Goal: Transaction & Acquisition: Obtain resource

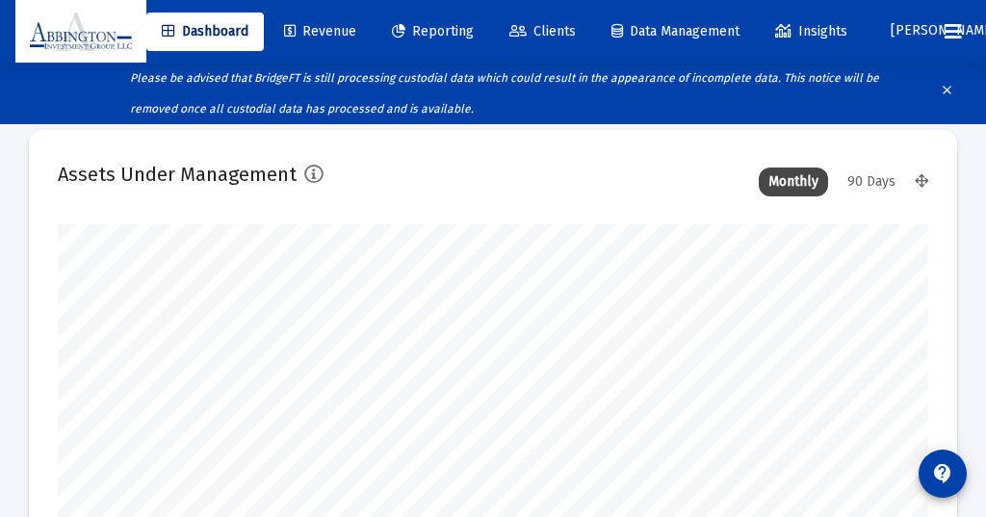
scroll to position [385, 871]
type input "[DATE]"
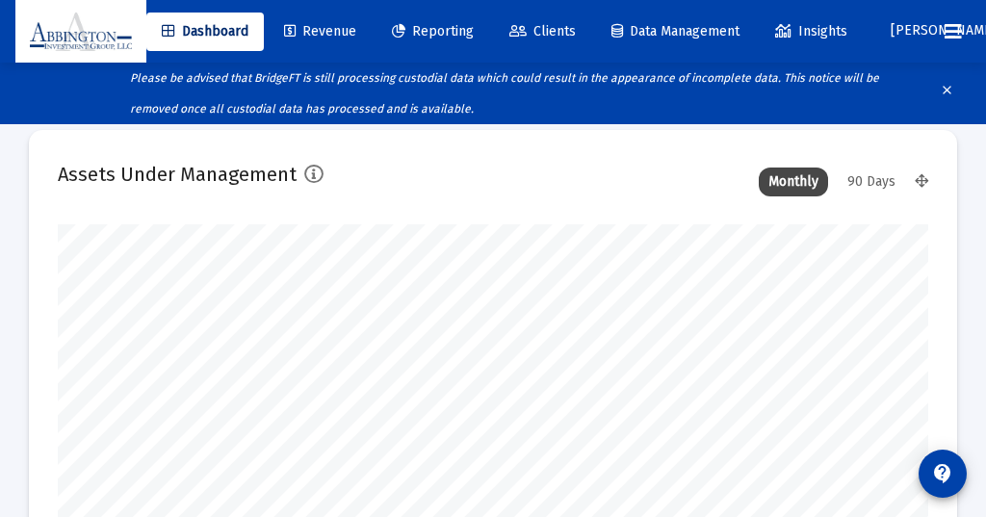
click at [869, 176] on div "90 Days" at bounding box center [871, 182] width 67 height 29
click at [453, 29] on span "Reporting" at bounding box center [433, 31] width 82 height 16
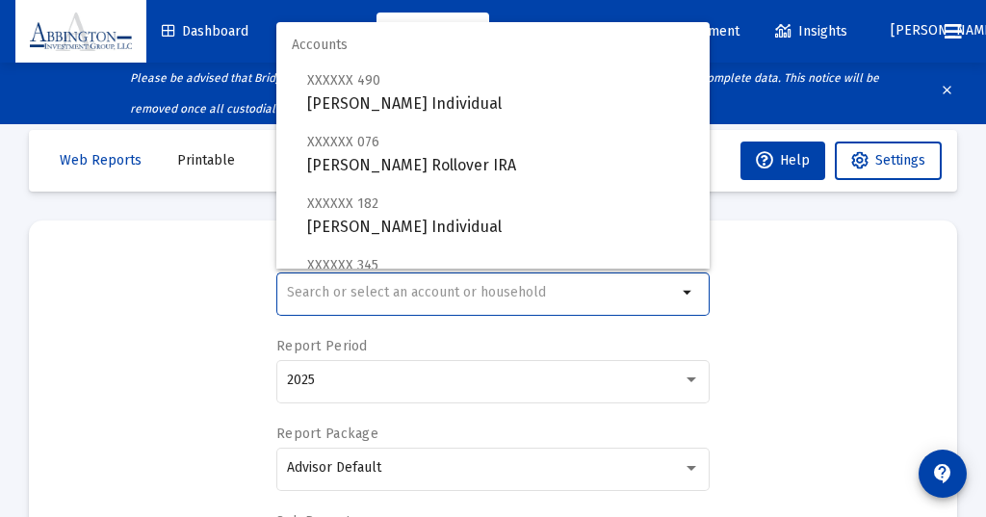
click at [380, 285] on input "text" at bounding box center [482, 292] width 390 height 15
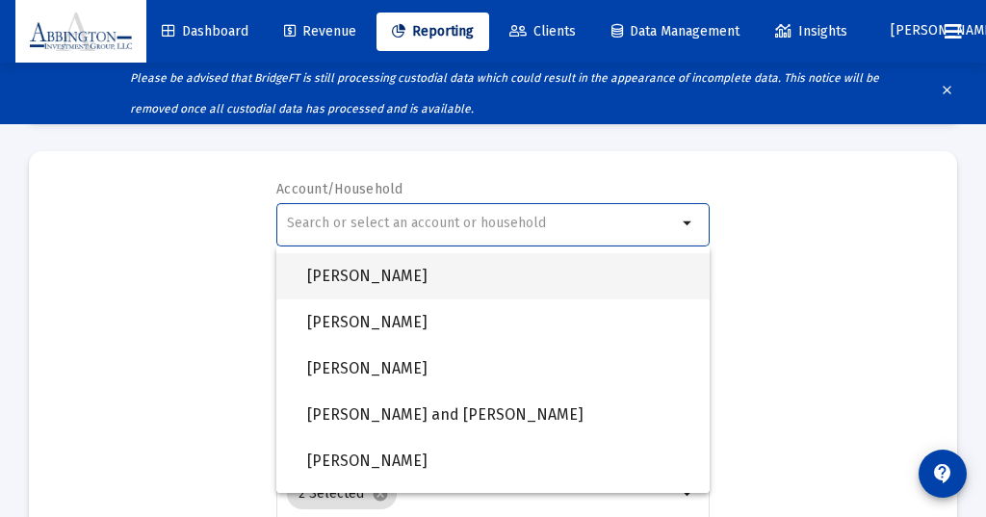
scroll to position [1367, 0]
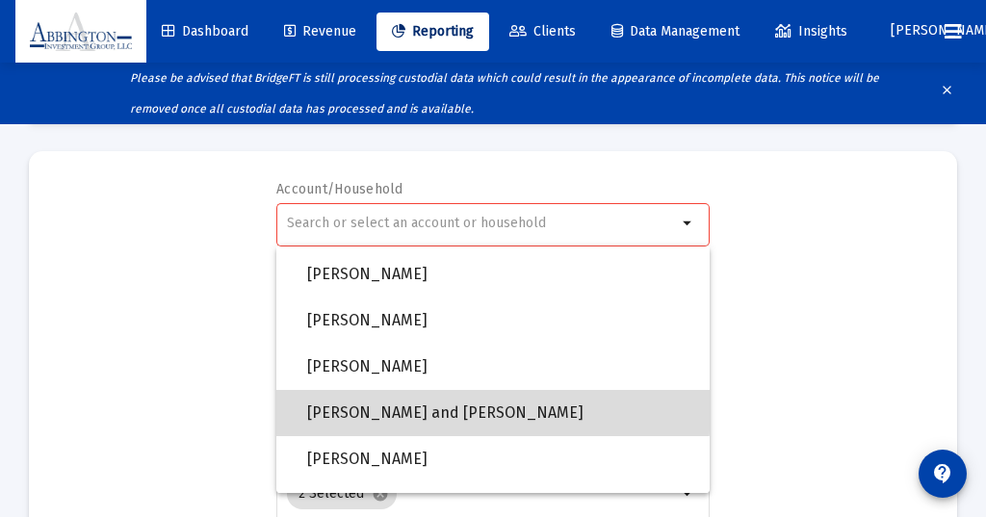
click at [418, 409] on span "[PERSON_NAME] and [PERSON_NAME]" at bounding box center [500, 413] width 387 height 46
type input "[PERSON_NAME] and [PERSON_NAME]"
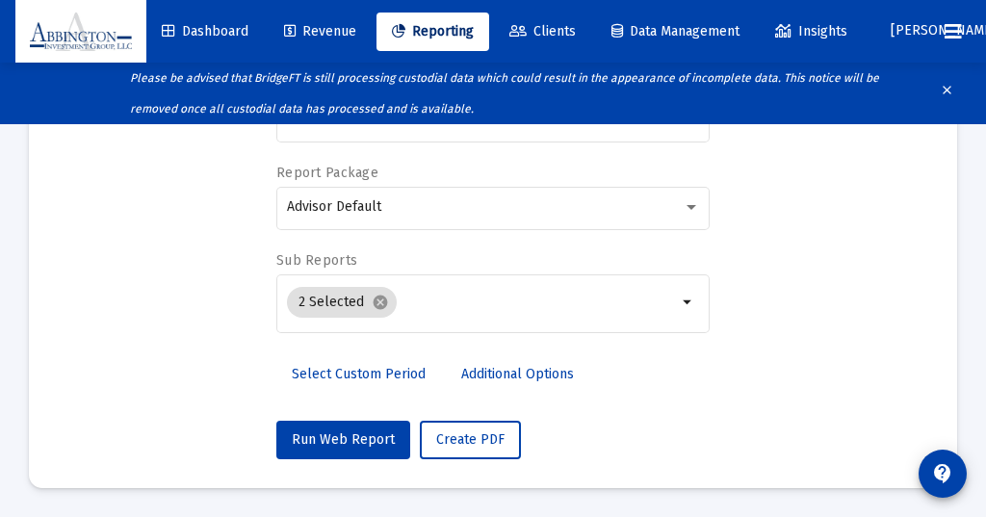
scroll to position [261, 0]
click at [337, 436] on span "Run Web Report" at bounding box center [343, 440] width 103 height 16
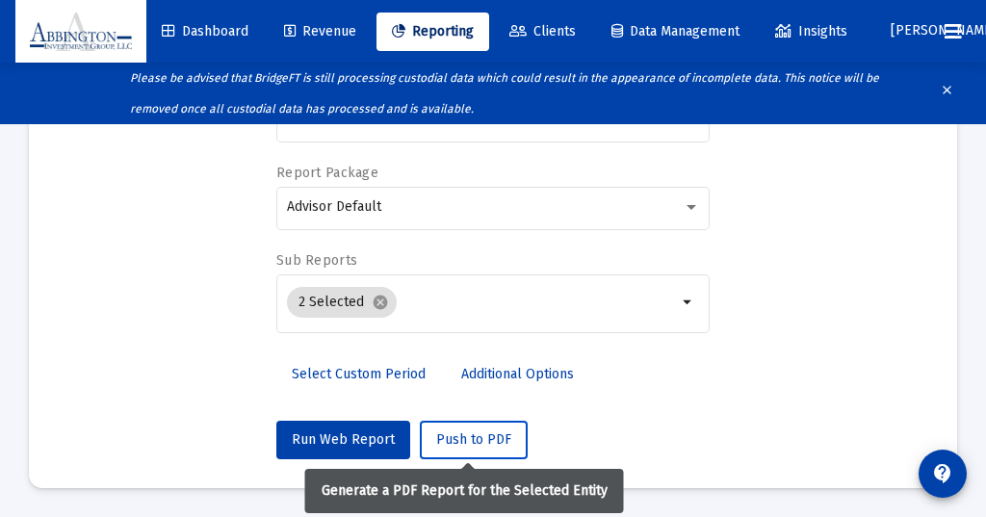
click at [458, 434] on span "Push to PDF" at bounding box center [473, 440] width 75 height 16
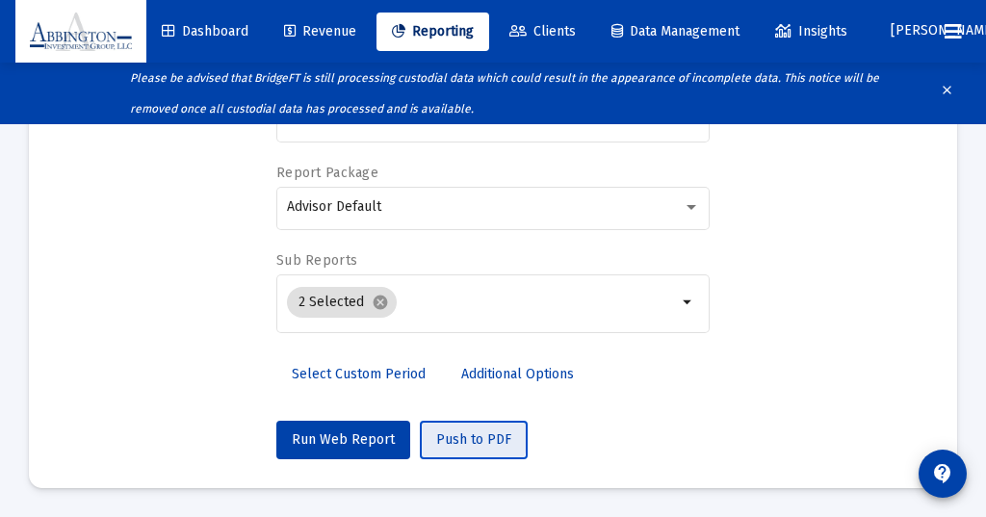
click at [458, 436] on span "Push to PDF" at bounding box center [473, 440] width 75 height 16
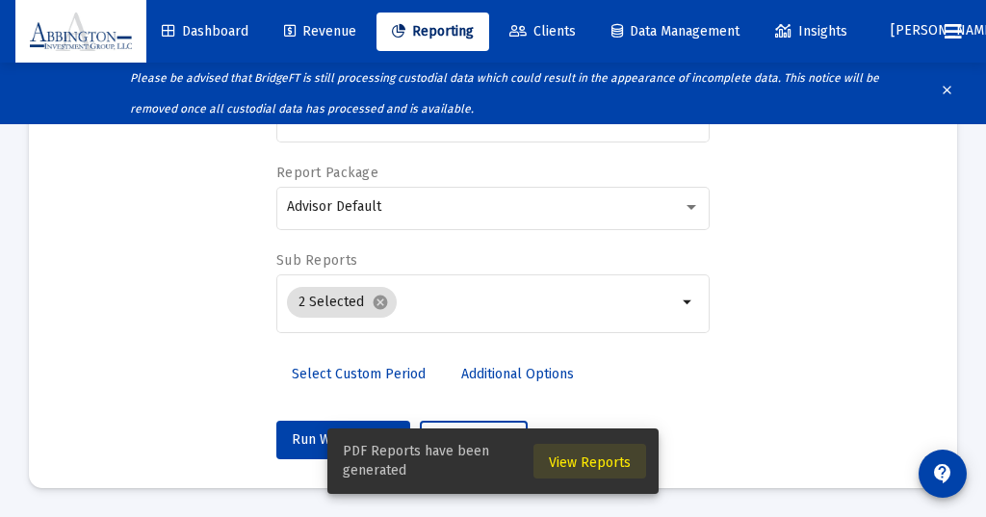
click at [599, 460] on span "View Reports" at bounding box center [590, 463] width 82 height 16
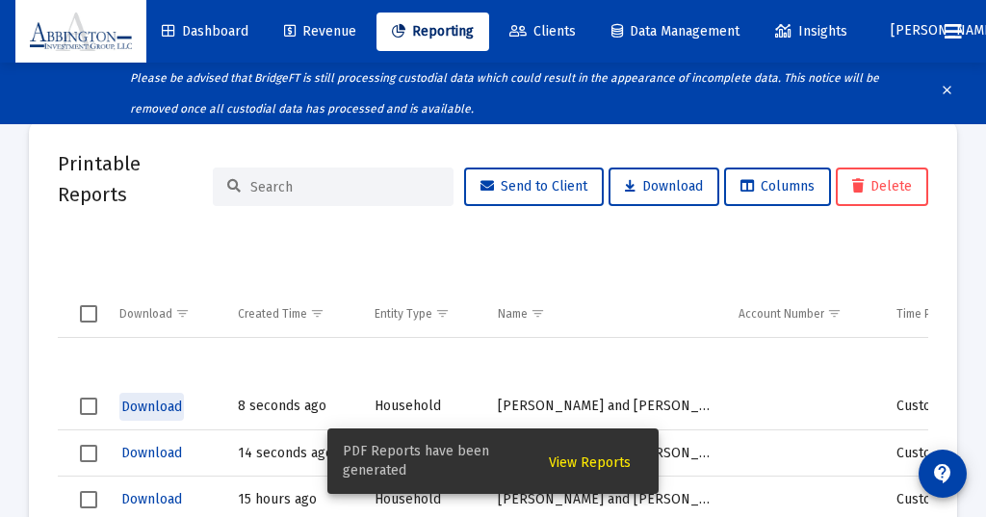
click at [149, 403] on span "Download" at bounding box center [151, 407] width 61 height 16
click at [149, 406] on span "Download" at bounding box center [151, 407] width 61 height 16
